Goal: Check status: Check status

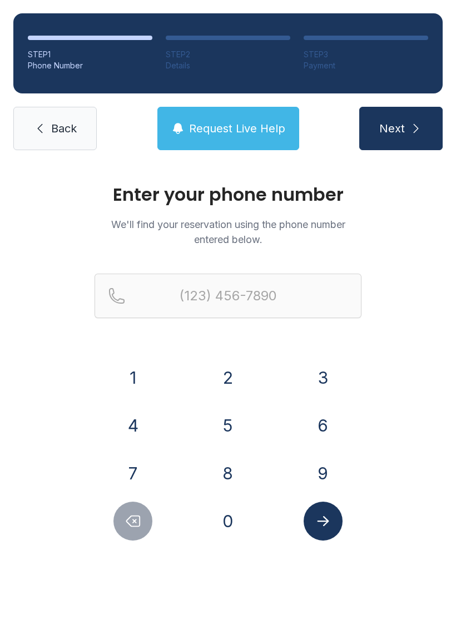
click at [55, 128] on span "Back" at bounding box center [64, 129] width 26 height 16
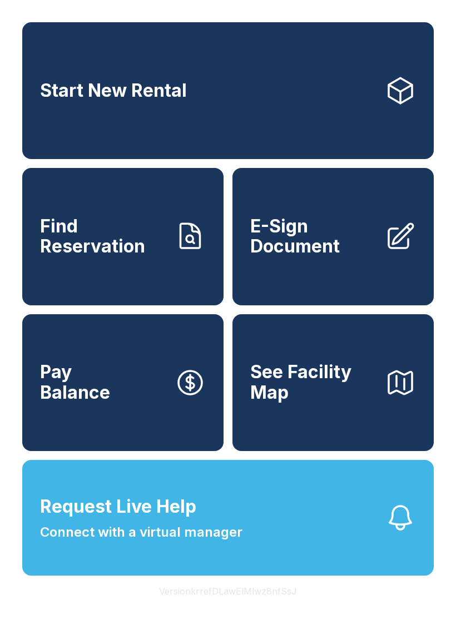
click at [271, 536] on button "Request Live Help Connect with a virtual manager" at bounding box center [228, 518] width 412 height 116
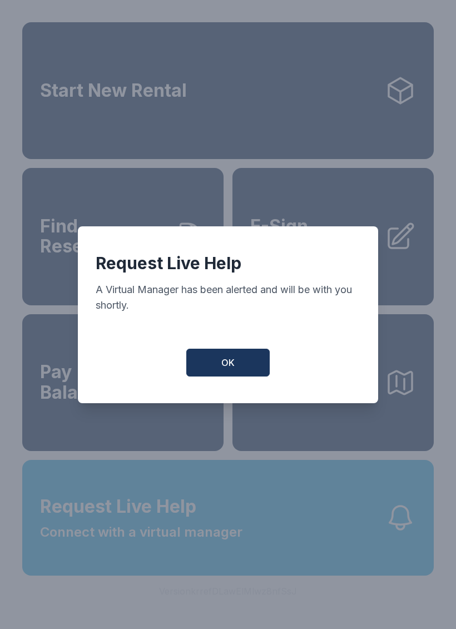
click at [213, 356] on button "OK" at bounding box center [227, 363] width 83 height 28
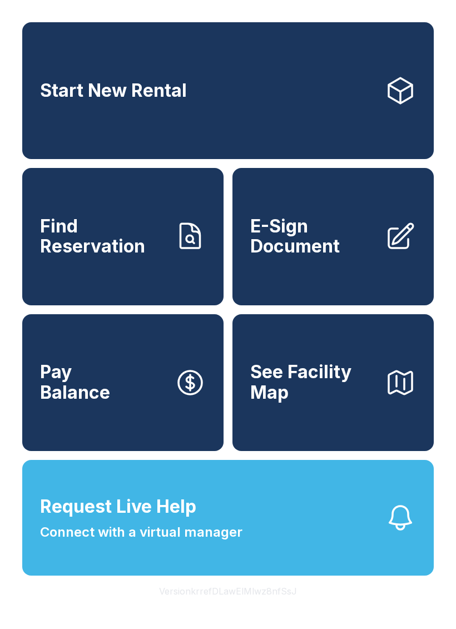
click at [119, 276] on link "Find Reservation" at bounding box center [122, 236] width 201 height 137
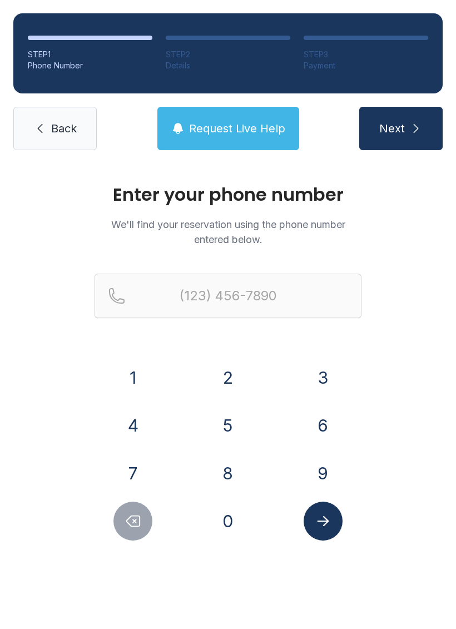
click at [325, 469] on button "9" at bounding box center [323, 473] width 39 height 39
click at [126, 369] on button "1" at bounding box center [132, 377] width 39 height 39
click at [226, 416] on button "5" at bounding box center [228, 425] width 39 height 39
click at [224, 471] on button "8" at bounding box center [228, 473] width 39 height 39
click at [126, 513] on icon "Delete number" at bounding box center [133, 521] width 17 height 17
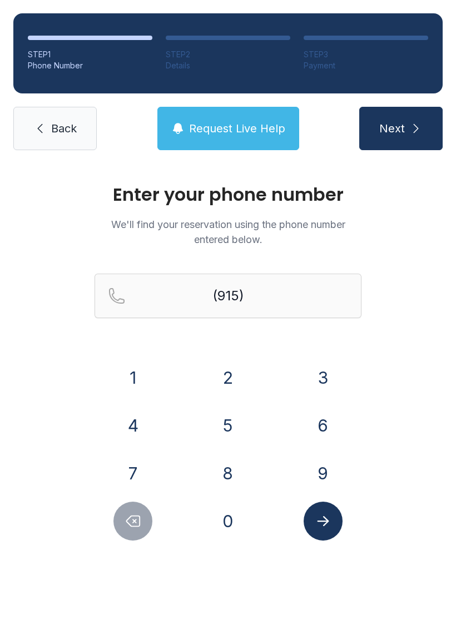
click at [125, 513] on icon "Delete number" at bounding box center [133, 521] width 17 height 17
click at [124, 521] on button "Delete number" at bounding box center [132, 521] width 39 height 39
type input "(9"
click at [124, 521] on button "Delete number" at bounding box center [132, 521] width 39 height 39
click at [131, 534] on button "Delete number" at bounding box center [132, 521] width 39 height 39
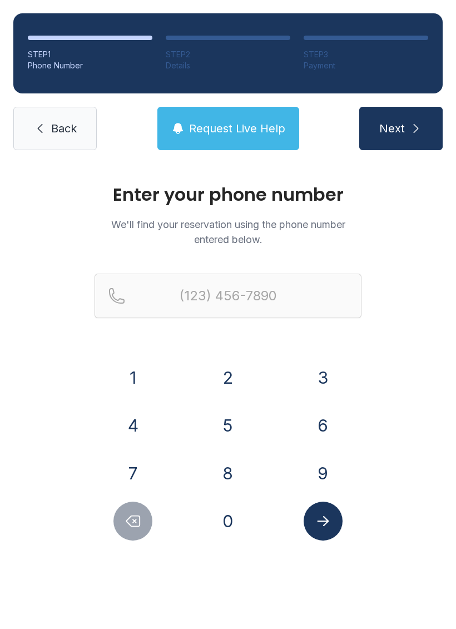
click at [131, 534] on button "Delete number" at bounding box center [132, 521] width 39 height 39
click at [317, 369] on button "3" at bounding box center [323, 377] width 39 height 39
click at [234, 536] on button "0" at bounding box center [228, 521] width 39 height 39
click at [217, 427] on button "5" at bounding box center [228, 425] width 39 height 39
click at [322, 465] on button "9" at bounding box center [323, 473] width 39 height 39
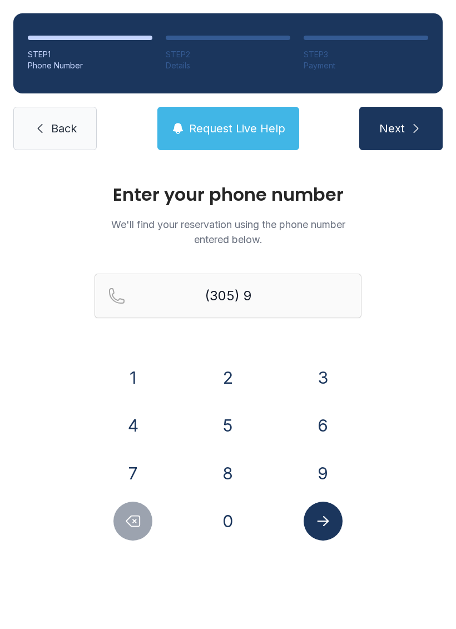
click at [239, 527] on button "0" at bounding box center [228, 521] width 39 height 39
click at [233, 530] on button "0" at bounding box center [228, 521] width 39 height 39
click at [140, 457] on button "7" at bounding box center [132, 473] width 39 height 39
click at [209, 428] on button "5" at bounding box center [228, 425] width 39 height 39
click at [319, 470] on button "9" at bounding box center [323, 473] width 39 height 39
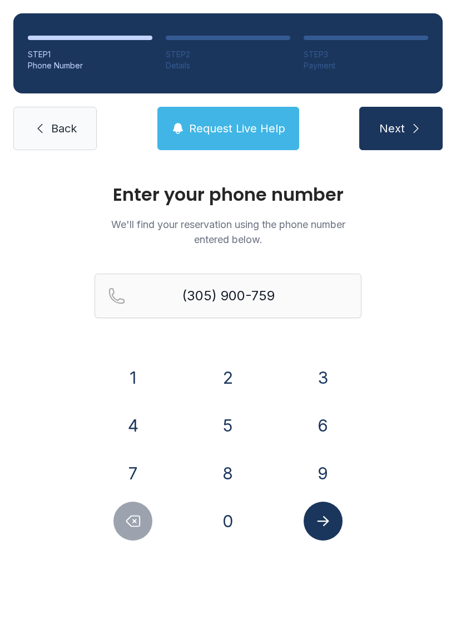
click at [234, 508] on button "0" at bounding box center [228, 521] width 39 height 39
click at [325, 534] on button "Submit lookup form" at bounding box center [323, 521] width 39 height 39
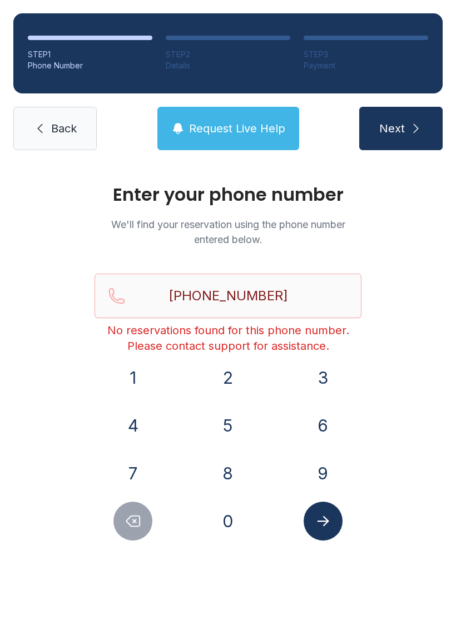
click at [135, 527] on icon "Delete number" at bounding box center [133, 521] width 13 height 11
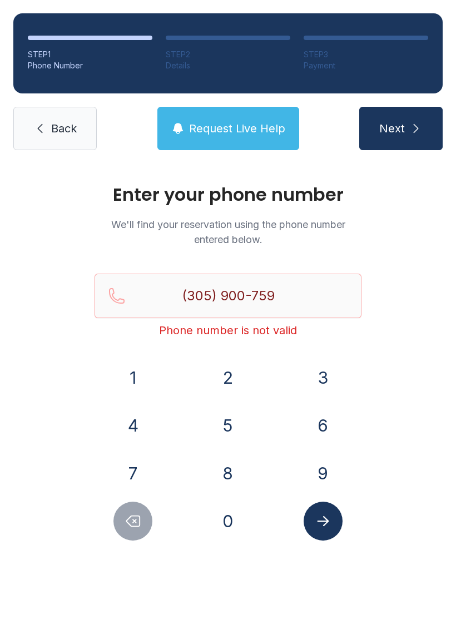
click at [135, 527] on icon "Delete number" at bounding box center [133, 521] width 13 height 11
click at [131, 522] on icon "Delete number" at bounding box center [133, 521] width 17 height 17
click at [131, 521] on icon "Delete number" at bounding box center [133, 521] width 17 height 17
click at [127, 526] on icon "Delete number" at bounding box center [133, 521] width 17 height 17
click at [127, 525] on icon "Delete number" at bounding box center [133, 521] width 17 height 17
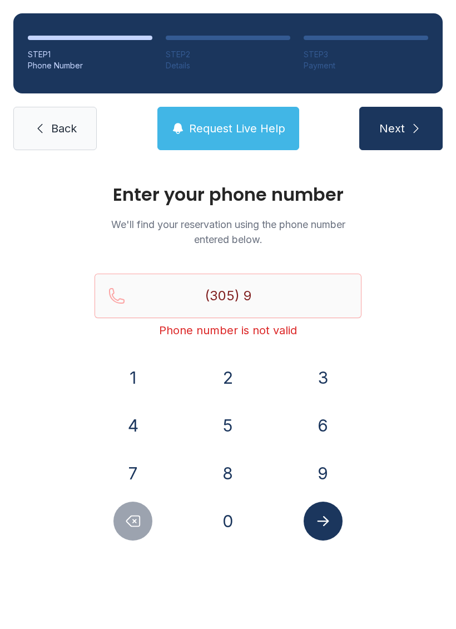
click at [132, 530] on button "Delete number" at bounding box center [132, 521] width 39 height 39
click at [320, 468] on button "9" at bounding box center [323, 473] width 39 height 39
click at [129, 377] on button "1" at bounding box center [132, 377] width 39 height 39
click at [322, 419] on button "6" at bounding box center [323, 425] width 39 height 39
click at [225, 517] on button "0" at bounding box center [228, 521] width 39 height 39
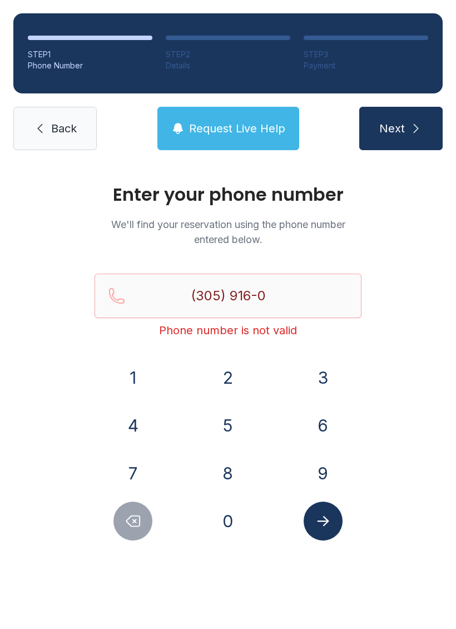
click at [225, 517] on button "0" at bounding box center [228, 521] width 39 height 39
click at [325, 480] on button "9" at bounding box center [323, 473] width 39 height 39
click at [125, 351] on div "(305) 916-009 Phone number is not valid" at bounding box center [228, 314] width 267 height 80
click at [138, 382] on button "1" at bounding box center [132, 377] width 39 height 39
click at [327, 527] on icon "Submit lookup form" at bounding box center [323, 521] width 17 height 17
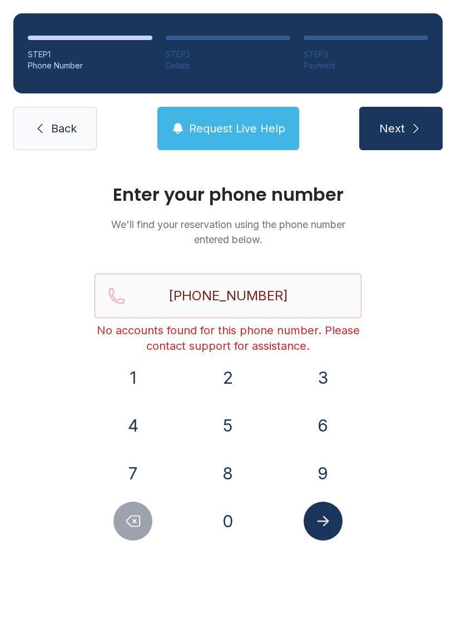
click at [134, 513] on icon "Delete number" at bounding box center [133, 521] width 17 height 17
click at [133, 513] on icon "Delete number" at bounding box center [133, 521] width 17 height 17
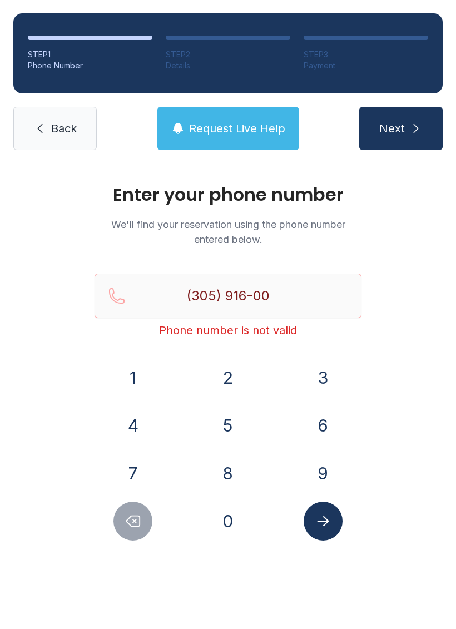
click at [134, 524] on icon "Delete number" at bounding box center [133, 521] width 17 height 17
click at [127, 529] on icon "Delete number" at bounding box center [133, 521] width 17 height 17
click at [125, 532] on button "Delete number" at bounding box center [132, 521] width 39 height 39
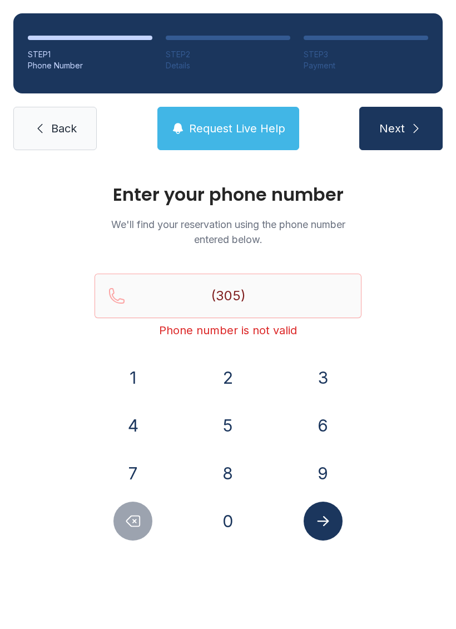
click at [315, 470] on button "9" at bounding box center [323, 473] width 39 height 39
click at [234, 530] on button "0" at bounding box center [228, 521] width 39 height 39
click at [224, 524] on button "0" at bounding box center [228, 521] width 39 height 39
click at [132, 461] on button "7" at bounding box center [132, 473] width 39 height 39
click at [228, 426] on button "5" at bounding box center [228, 425] width 39 height 39
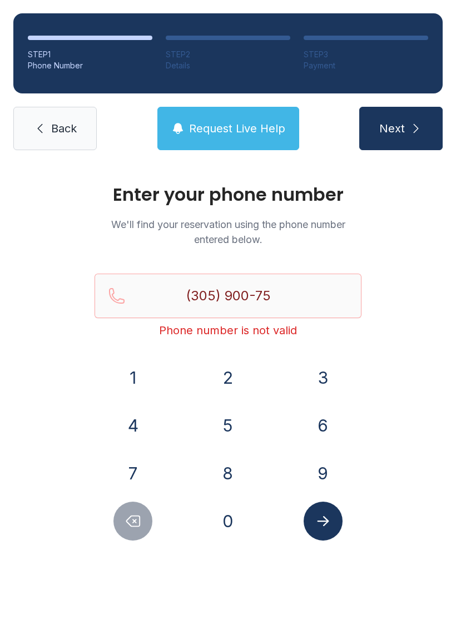
click at [318, 470] on button "9" at bounding box center [323, 473] width 39 height 39
click at [226, 515] on button "0" at bounding box center [228, 521] width 39 height 39
type input "[PHONE_NUMBER]"
click at [321, 513] on icon "Submit lookup form" at bounding box center [323, 521] width 17 height 17
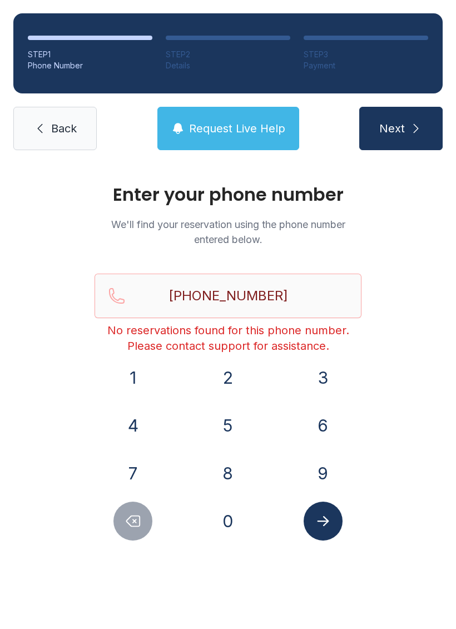
click at [244, 122] on span "Request Live Help" at bounding box center [237, 129] width 96 height 16
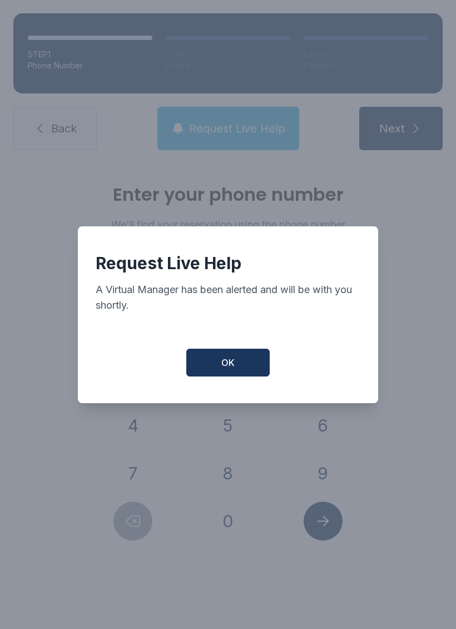
click at [231, 366] on span "OK" at bounding box center [227, 362] width 13 height 13
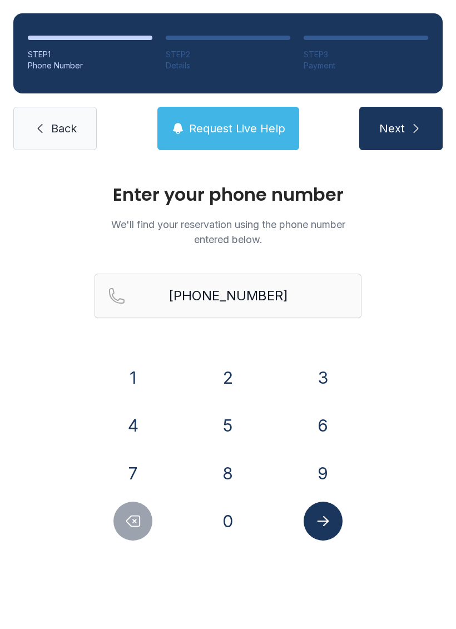
click at [66, 131] on span "Back" at bounding box center [64, 129] width 26 height 16
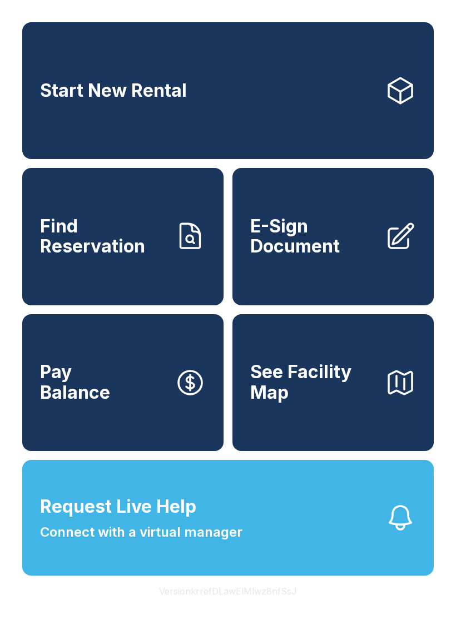
click at [116, 251] on span "Find Reservation" at bounding box center [103, 236] width 126 height 41
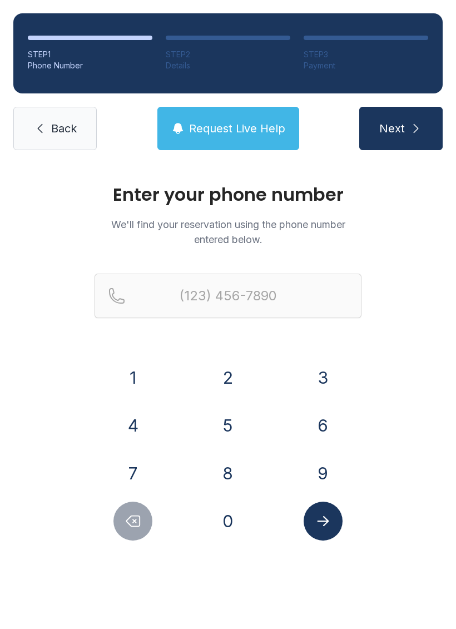
click at [323, 374] on button "3" at bounding box center [323, 377] width 39 height 39
click at [227, 515] on button "0" at bounding box center [228, 521] width 39 height 39
click at [231, 426] on button "5" at bounding box center [228, 425] width 39 height 39
click at [328, 478] on button "9" at bounding box center [323, 473] width 39 height 39
click at [218, 524] on button "0" at bounding box center [228, 521] width 39 height 39
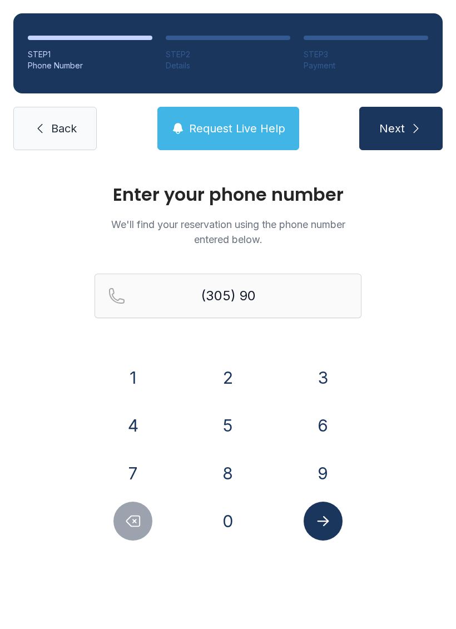
click at [223, 519] on button "0" at bounding box center [228, 521] width 39 height 39
click at [134, 470] on button "7" at bounding box center [132, 473] width 39 height 39
click at [228, 423] on button "5" at bounding box center [228, 425] width 39 height 39
click at [321, 468] on button "9" at bounding box center [323, 473] width 39 height 39
click at [228, 523] on button "0" at bounding box center [228, 521] width 39 height 39
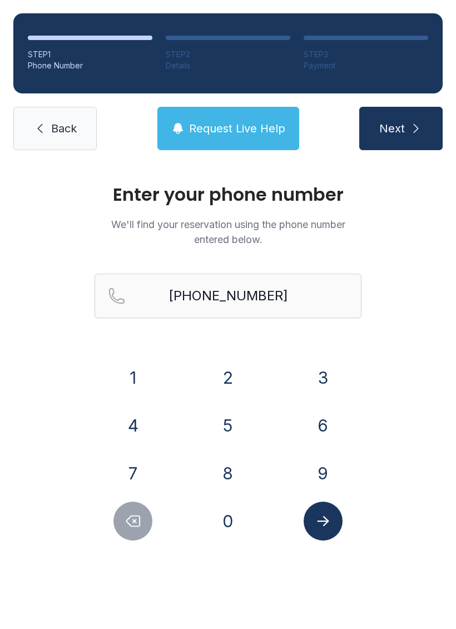
click at [329, 517] on icon "Submit lookup form" at bounding box center [323, 521] width 17 height 17
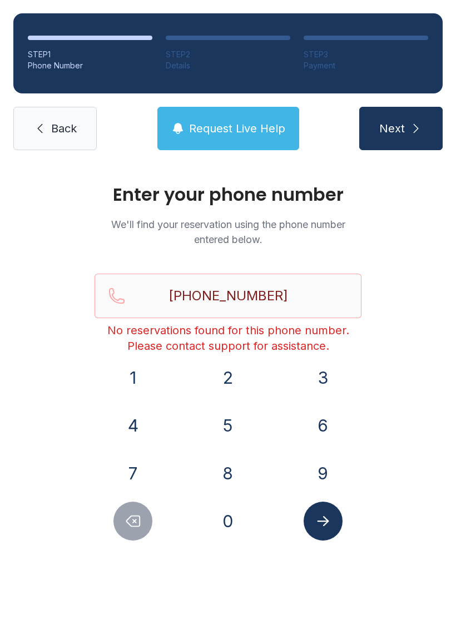
click at [125, 522] on icon "Delete number" at bounding box center [133, 521] width 17 height 17
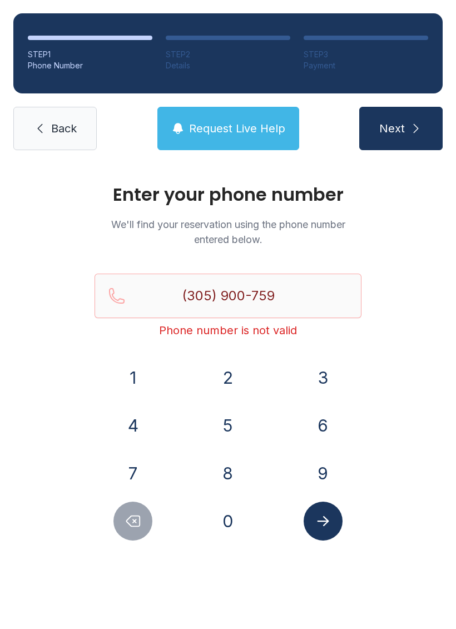
click at [125, 521] on icon "Delete number" at bounding box center [133, 521] width 17 height 17
click at [126, 511] on button "Delete number" at bounding box center [132, 521] width 39 height 39
click at [127, 510] on button "Delete number" at bounding box center [132, 521] width 39 height 39
click at [127, 509] on button "Delete number" at bounding box center [132, 521] width 39 height 39
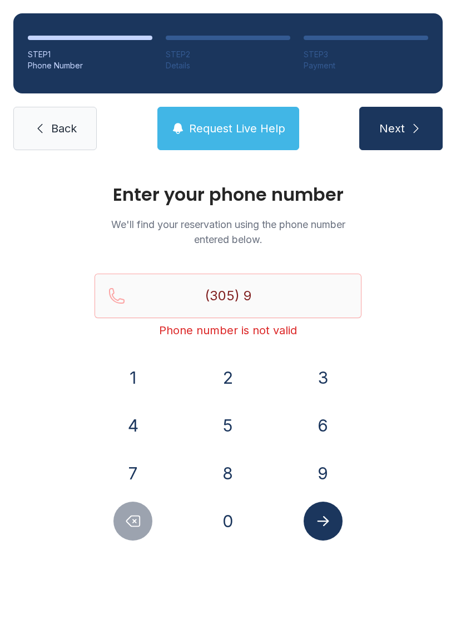
click at [141, 380] on button "1" at bounding box center [132, 377] width 39 height 39
click at [307, 429] on button "6" at bounding box center [323, 425] width 39 height 39
click at [230, 512] on button "0" at bounding box center [228, 521] width 39 height 39
click at [322, 480] on button "9" at bounding box center [323, 473] width 39 height 39
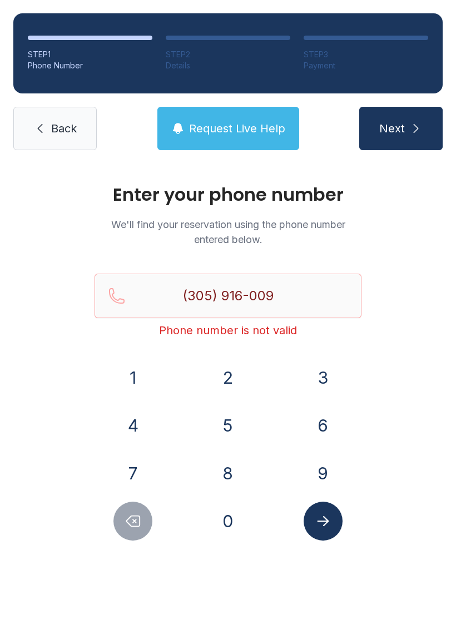
click at [139, 369] on button "1" at bounding box center [132, 377] width 39 height 39
type input "[PHONE_NUMBER]"
click at [333, 519] on button "Submit lookup form" at bounding box center [323, 521] width 39 height 39
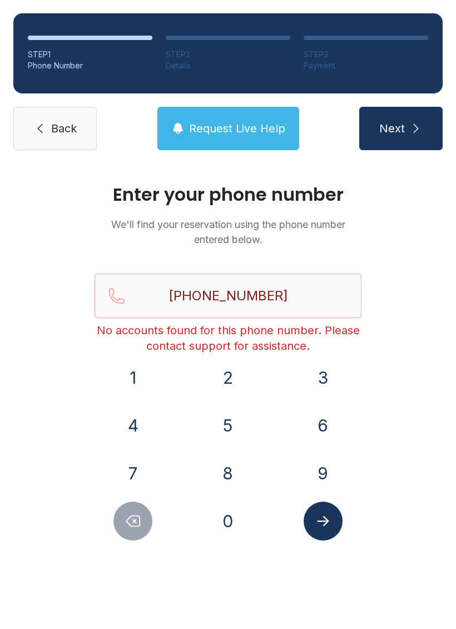
click at [220, 136] on span "Request Live Help" at bounding box center [237, 129] width 96 height 16
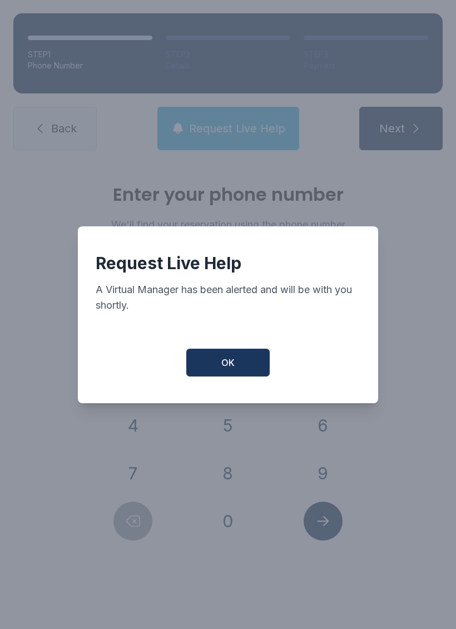
click at [235, 356] on button "OK" at bounding box center [227, 363] width 83 height 28
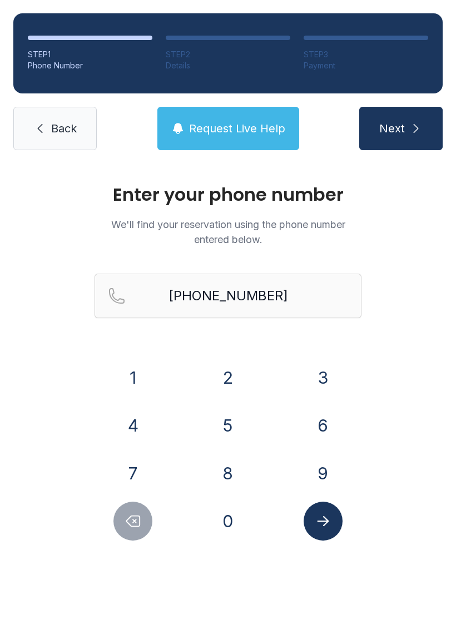
click at [72, 130] on span "Back" at bounding box center [64, 129] width 26 height 16
